Goal: Navigation & Orientation: Find specific page/section

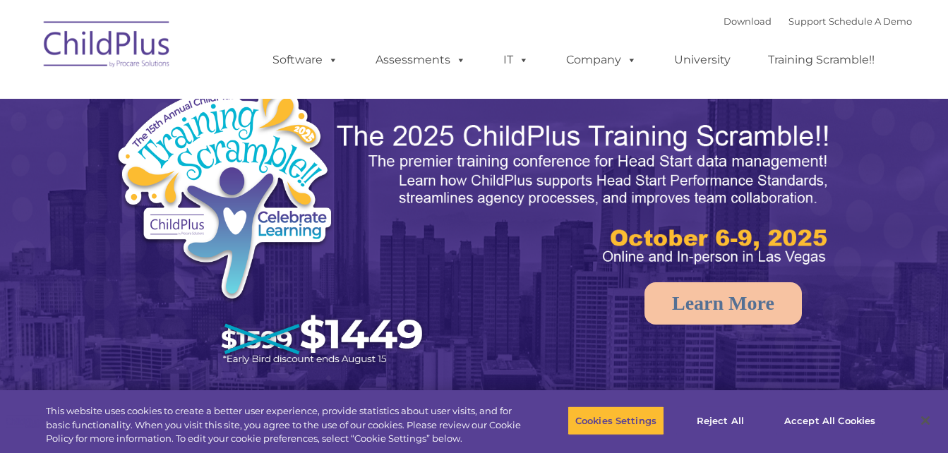
select select "MEDIUM"
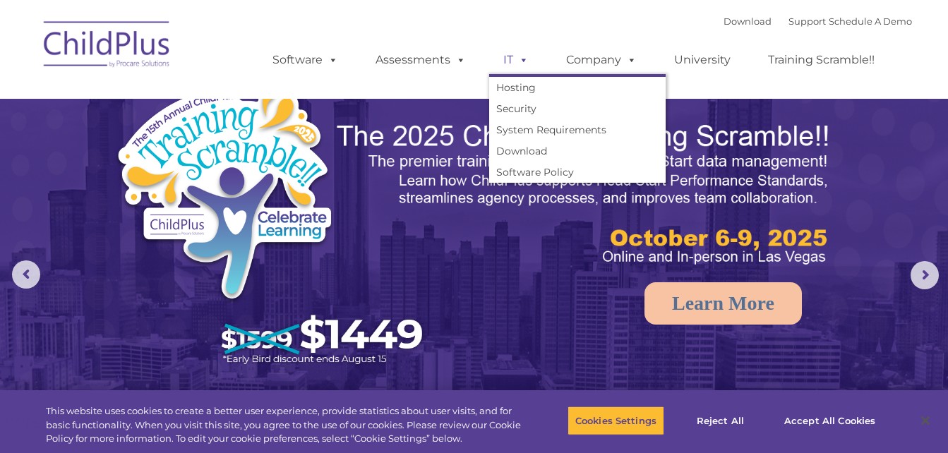
click at [522, 61] on span at bounding box center [521, 59] width 16 height 13
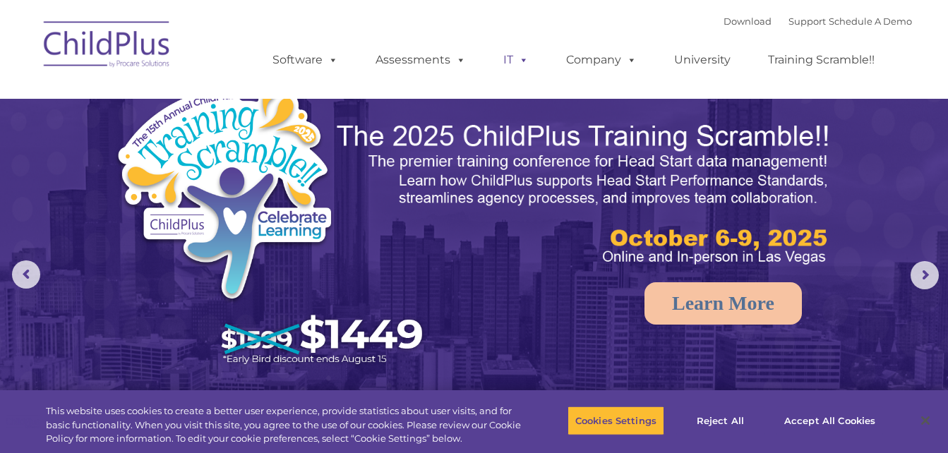
click at [522, 61] on span at bounding box center [521, 59] width 16 height 13
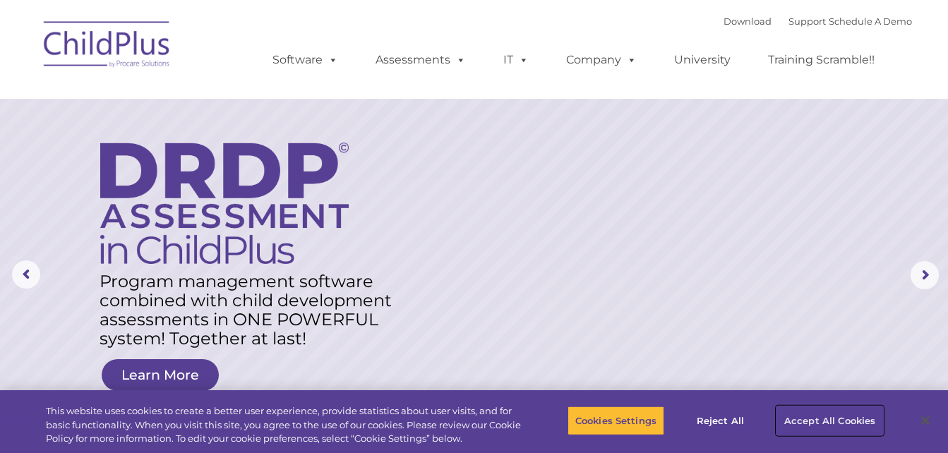
click at [791, 424] on button "Accept All Cookies" at bounding box center [830, 421] width 107 height 30
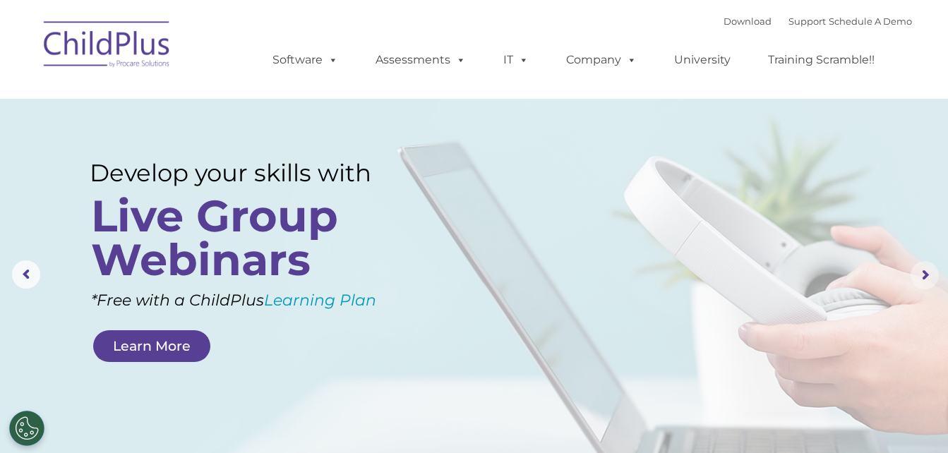
click at [923, 275] on rs-arrow at bounding box center [925, 275] width 28 height 28
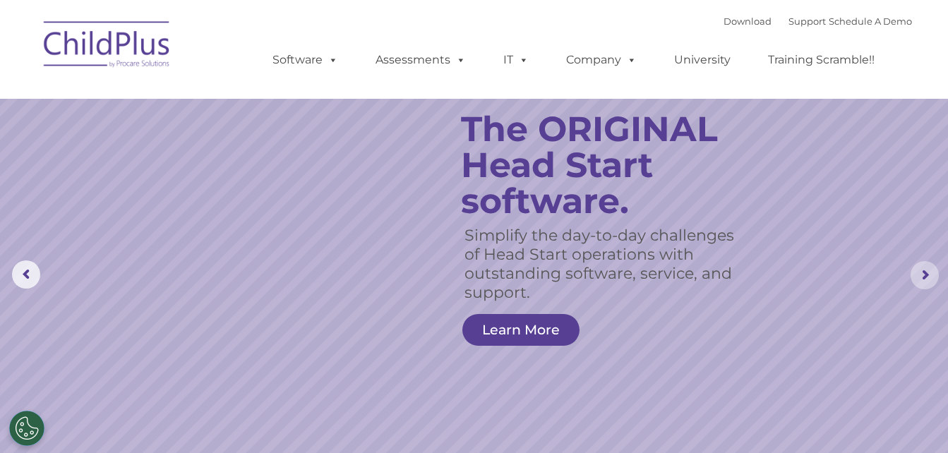
click at [923, 275] on rs-arrow at bounding box center [925, 275] width 28 height 28
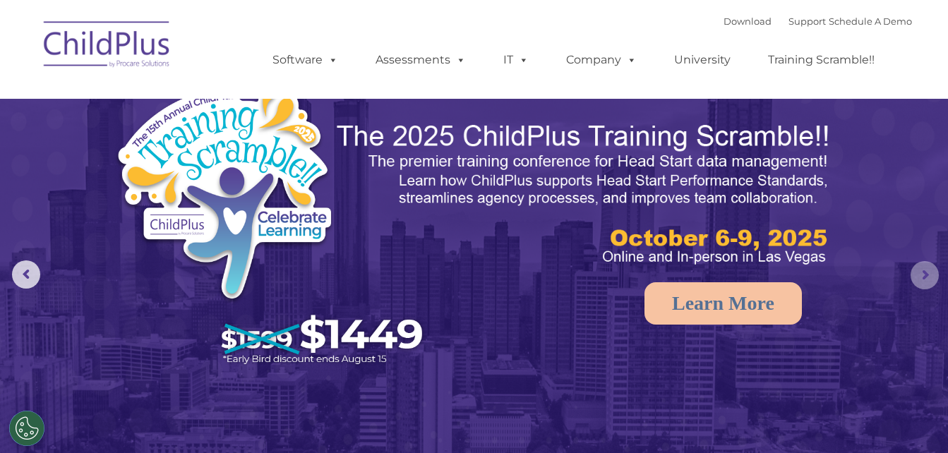
click at [923, 275] on rs-arrow at bounding box center [925, 275] width 28 height 28
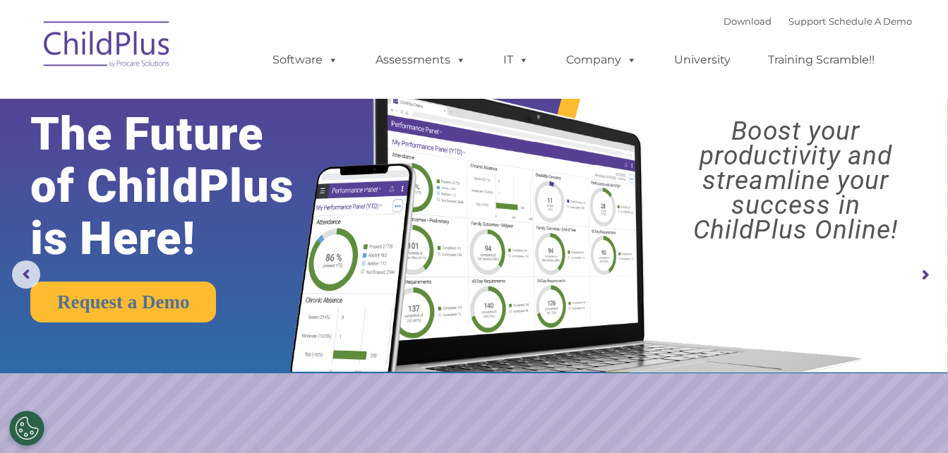
click at [923, 275] on rs-arrow at bounding box center [925, 275] width 28 height 28
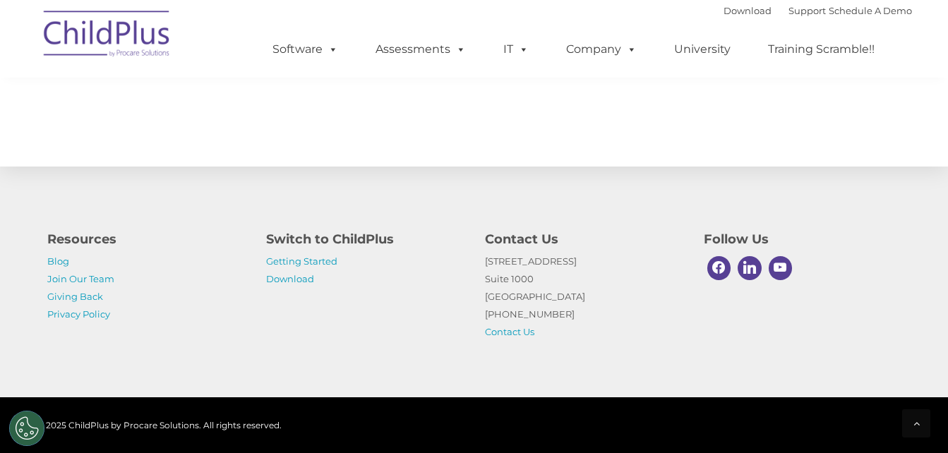
scroll to position [1644, 0]
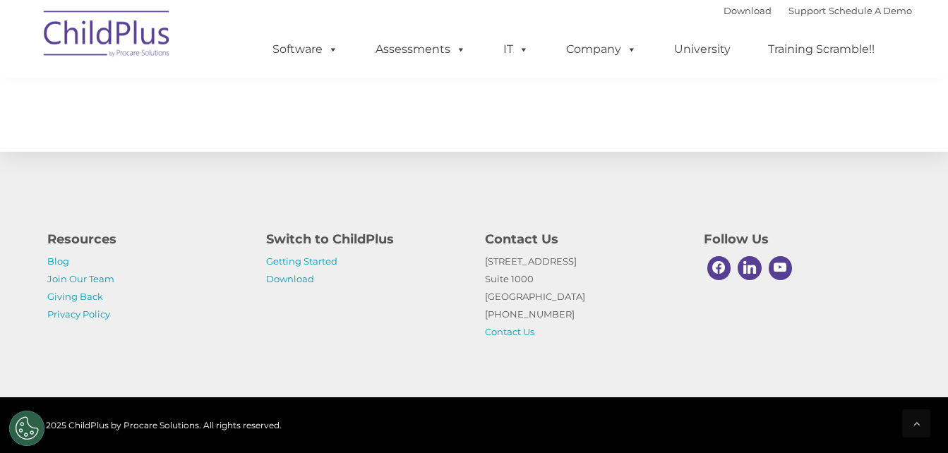
click at [805, 256] on div at bounding box center [803, 268] width 198 height 31
